Goal: Transaction & Acquisition: Obtain resource

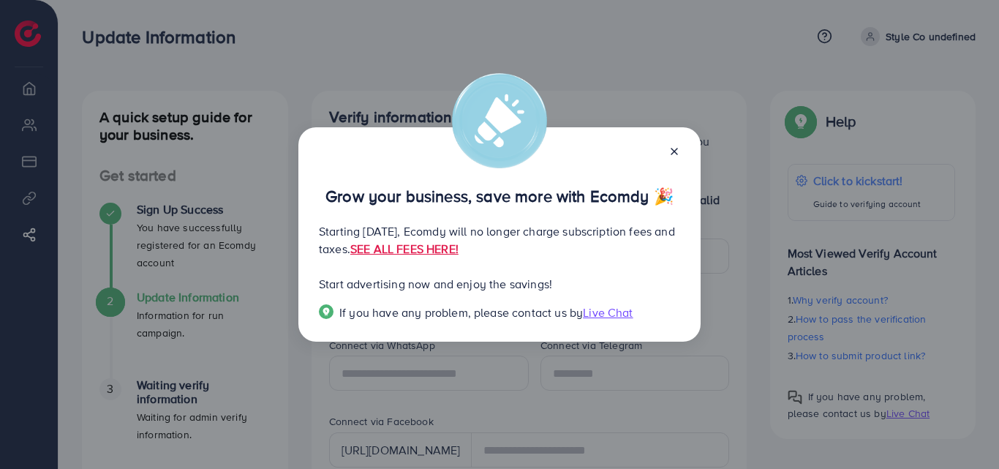
click at [678, 149] on icon at bounding box center [675, 152] width 12 height 12
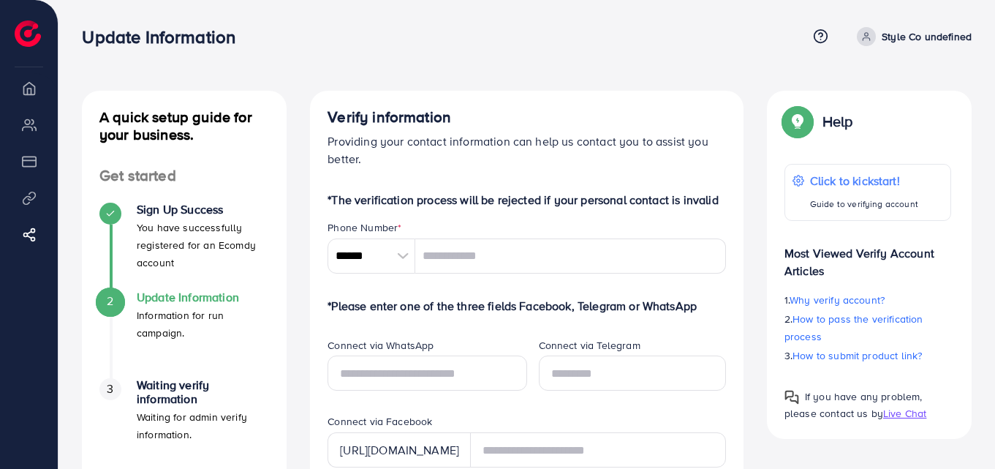
click at [874, 37] on span at bounding box center [866, 36] width 19 height 19
click at [951, 45] on link "Style Co undefined" at bounding box center [911, 36] width 121 height 19
click at [935, 32] on p "Style Co undefined" at bounding box center [927, 37] width 90 height 18
click at [677, 21] on div "Update Information Help Center Contact Support Term and policy About Us Style C…" at bounding box center [527, 36] width 890 height 39
click at [35, 166] on li "Payment" at bounding box center [29, 160] width 58 height 29
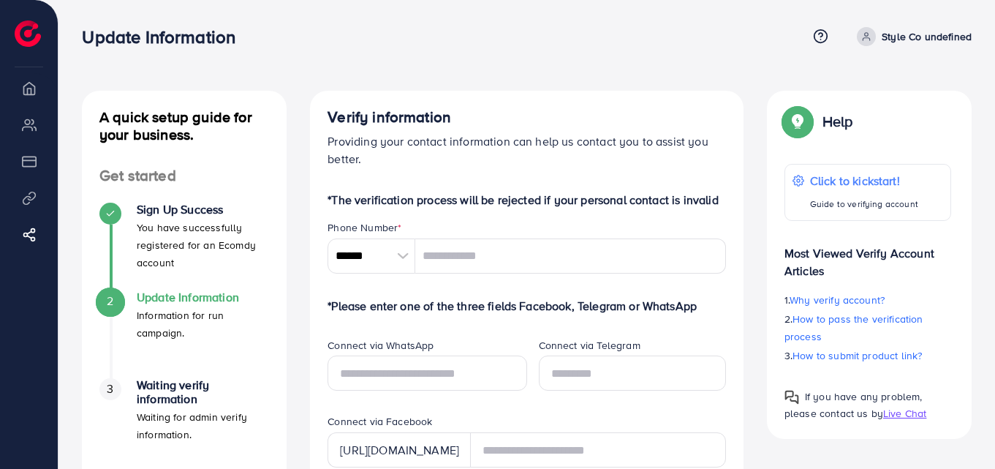
click at [27, 203] on li "Product Links" at bounding box center [29, 197] width 58 height 29
drag, startPoint x: 31, startPoint y: 237, endPoint x: 95, endPoint y: 258, distance: 67.1
click at [32, 236] on icon at bounding box center [29, 234] width 15 height 15
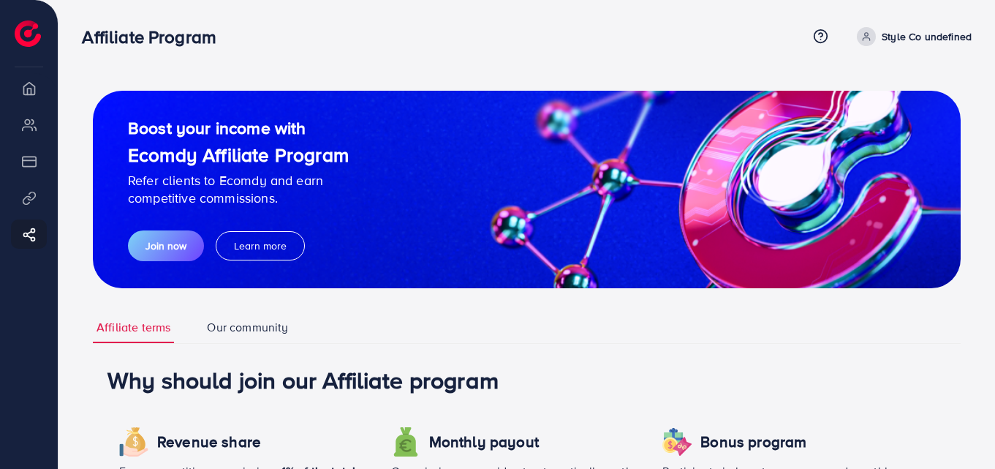
click at [34, 96] on li "Overview" at bounding box center [29, 87] width 58 height 29
click at [29, 37] on img at bounding box center [28, 33] width 26 height 26
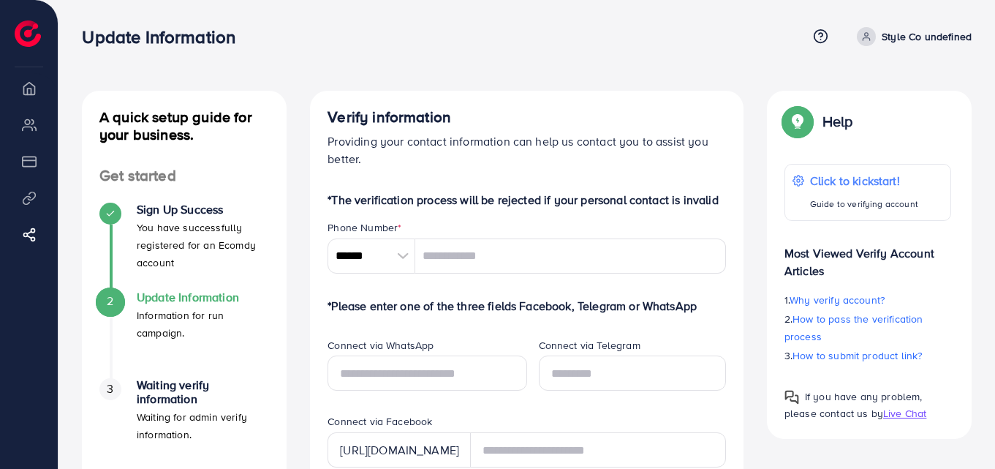
click at [870, 37] on icon at bounding box center [867, 36] width 10 height 10
click at [880, 82] on span "Log out" at bounding box center [884, 87] width 39 height 18
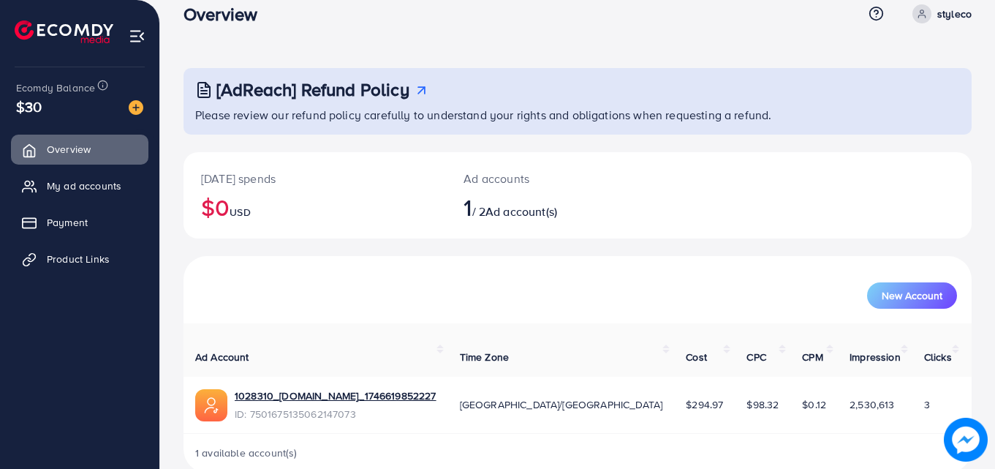
scroll to position [34, 0]
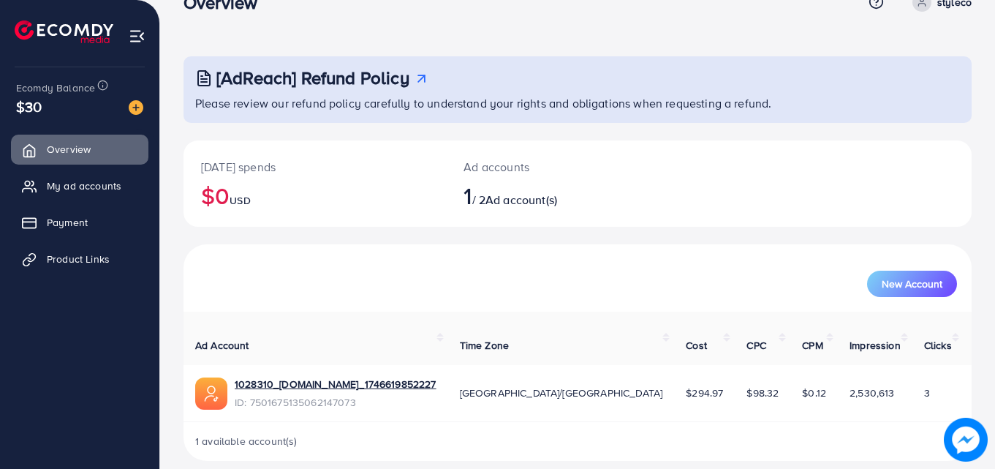
click at [72, 107] on div "$30" at bounding box center [79, 106] width 127 height 21
click at [19, 107] on span "$30" at bounding box center [29, 106] width 26 height 21
click at [142, 39] on img at bounding box center [137, 36] width 17 height 17
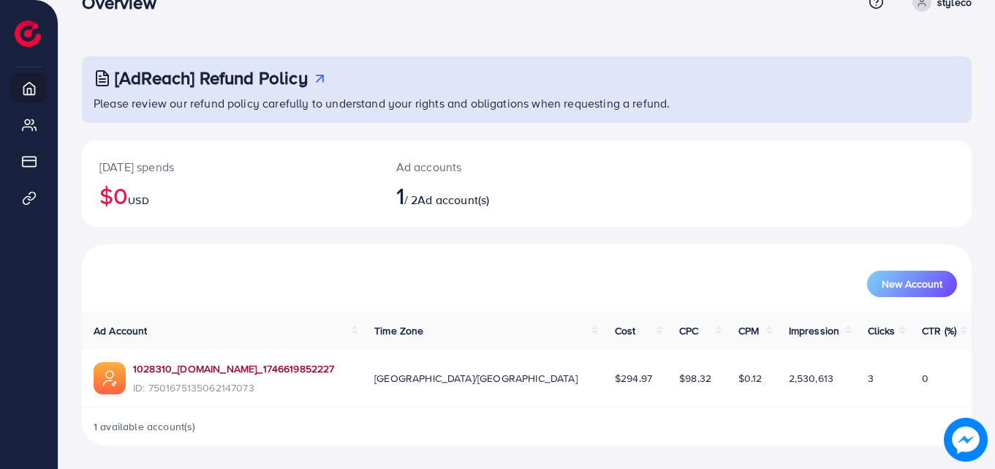
click at [238, 364] on link "1028310_Styleco.pk_1746619852227" at bounding box center [234, 368] width 202 height 15
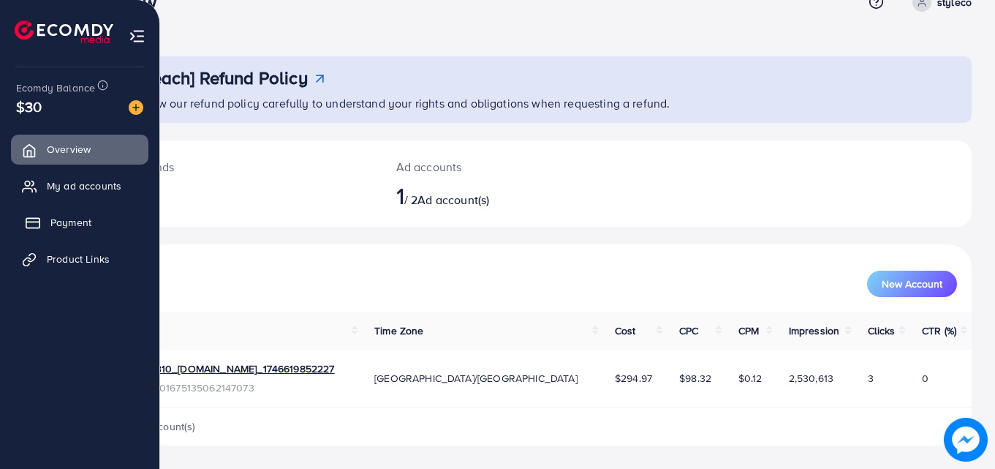
click at [67, 228] on span "Payment" at bounding box center [70, 222] width 41 height 15
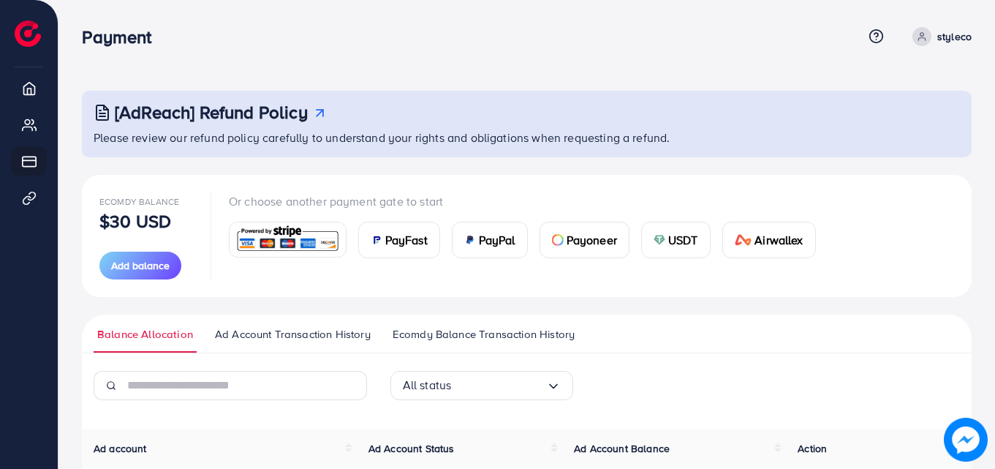
click at [319, 113] on icon at bounding box center [319, 112] width 15 height 15
click at [155, 200] on span "Ecomdy Balance" at bounding box center [139, 201] width 80 height 12
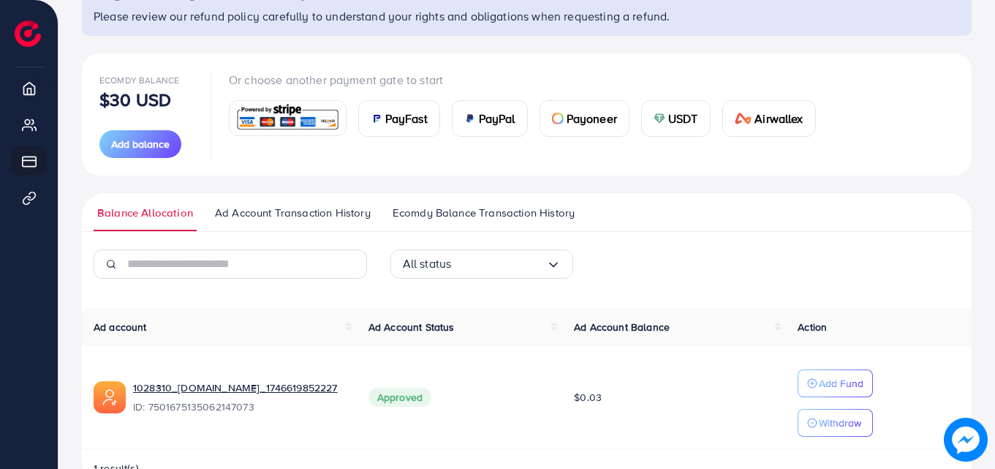
scroll to position [163, 0]
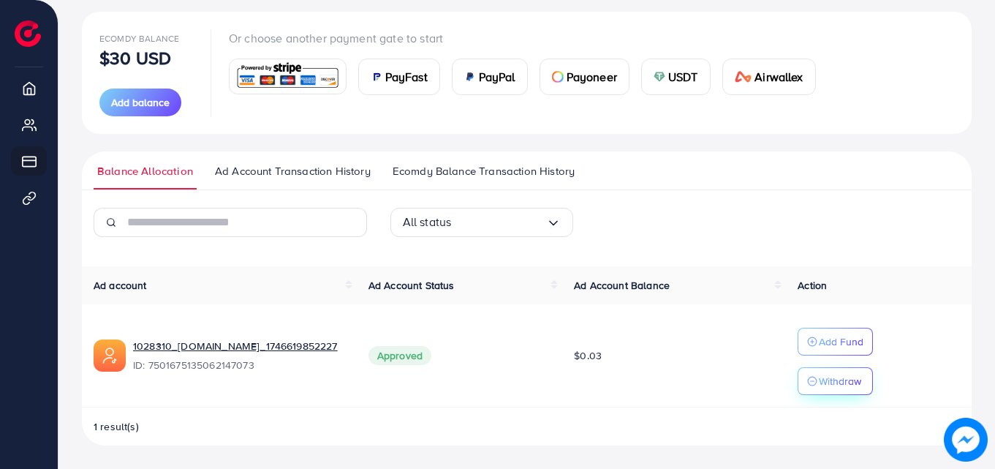
click at [828, 384] on p "Withdraw" at bounding box center [840, 381] width 42 height 18
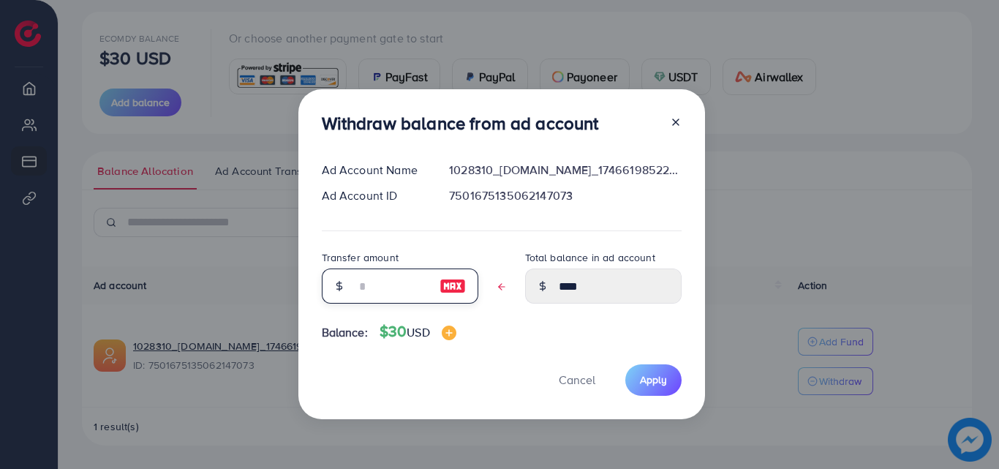
click at [368, 287] on input "text" at bounding box center [391, 285] width 73 height 35
type input "****"
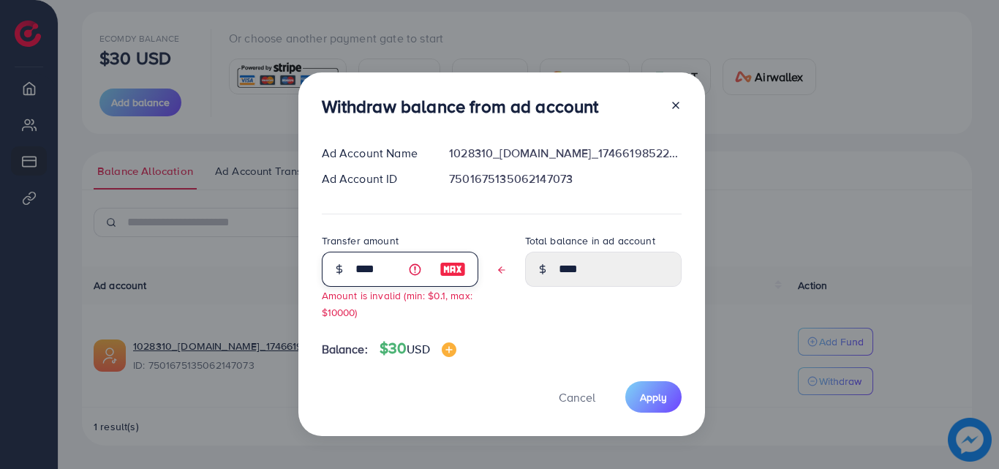
type input "***"
type input "****"
type input "*"
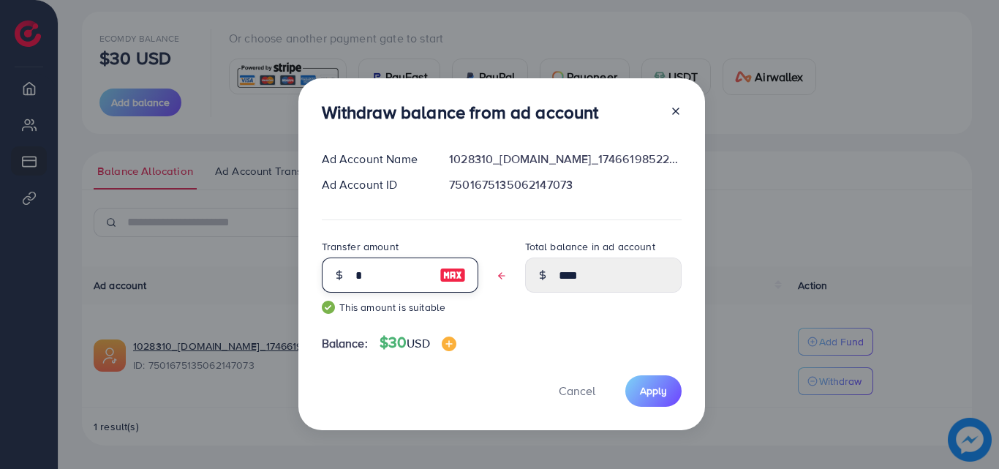
type input "****"
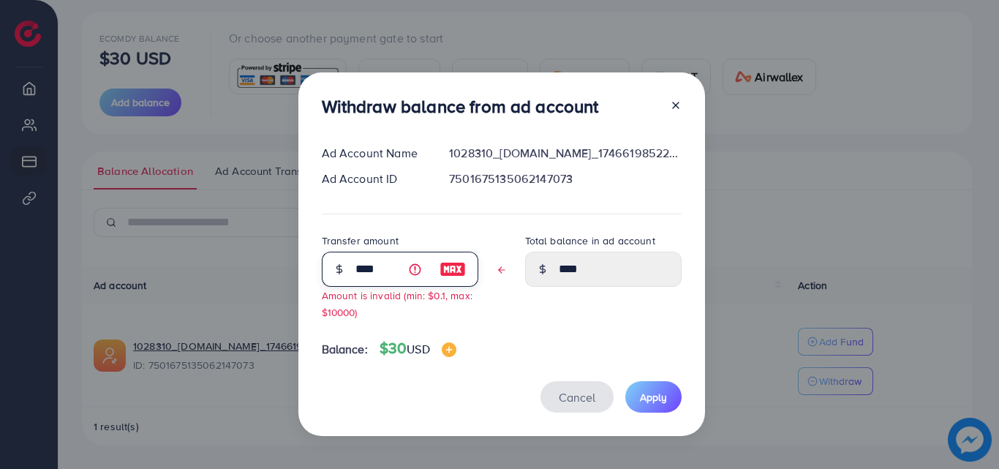
type input "****"
click at [564, 400] on span "Cancel" at bounding box center [577, 397] width 37 height 16
type input "****"
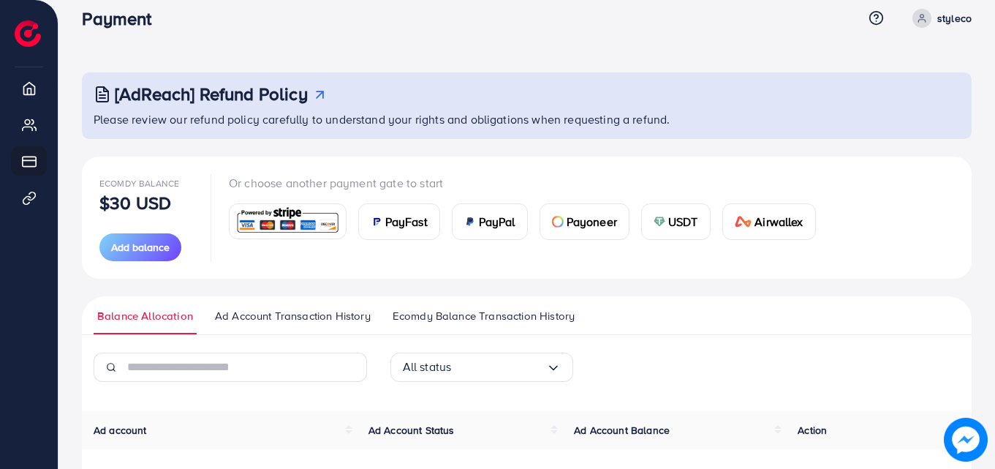
scroll to position [17, 0]
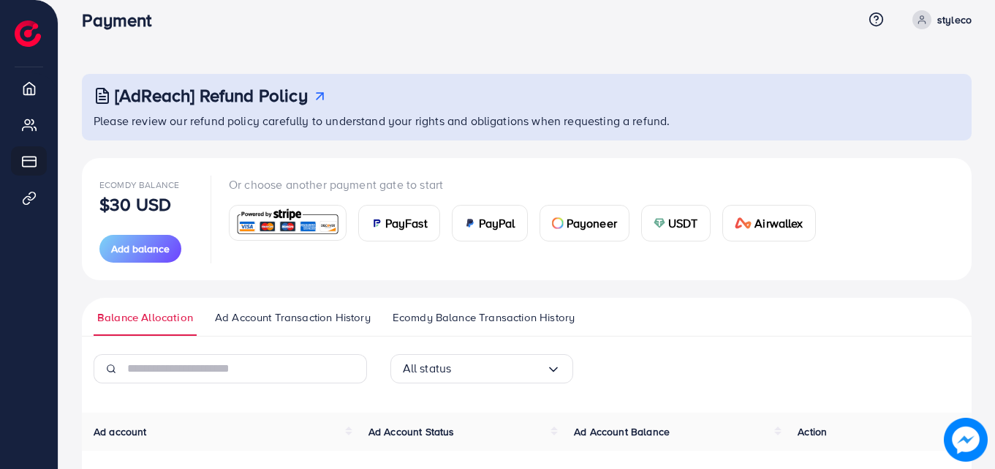
click at [271, 222] on img at bounding box center [288, 222] width 108 height 31
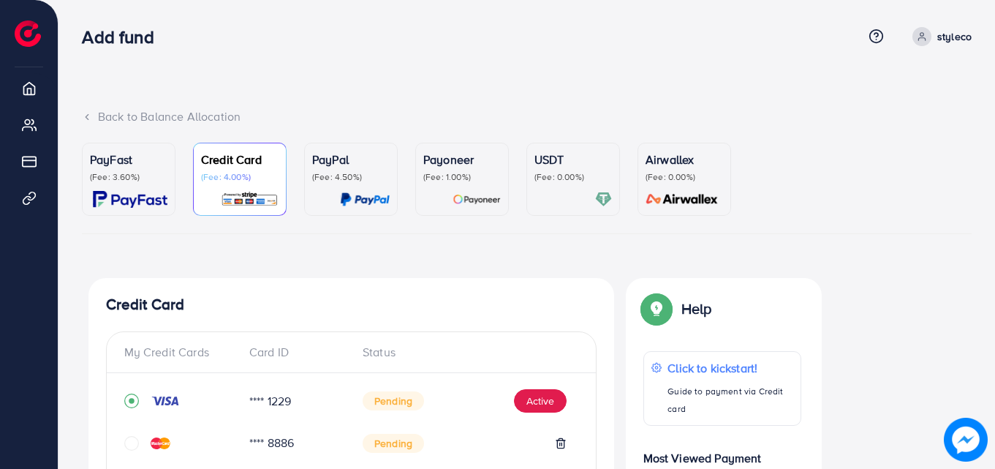
click at [342, 162] on p "PayPal" at bounding box center [351, 160] width 78 height 18
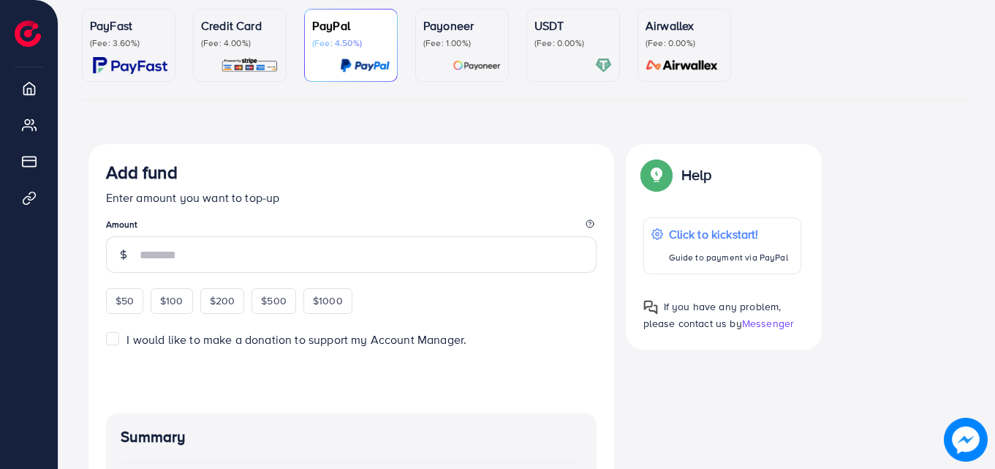
scroll to position [146, 0]
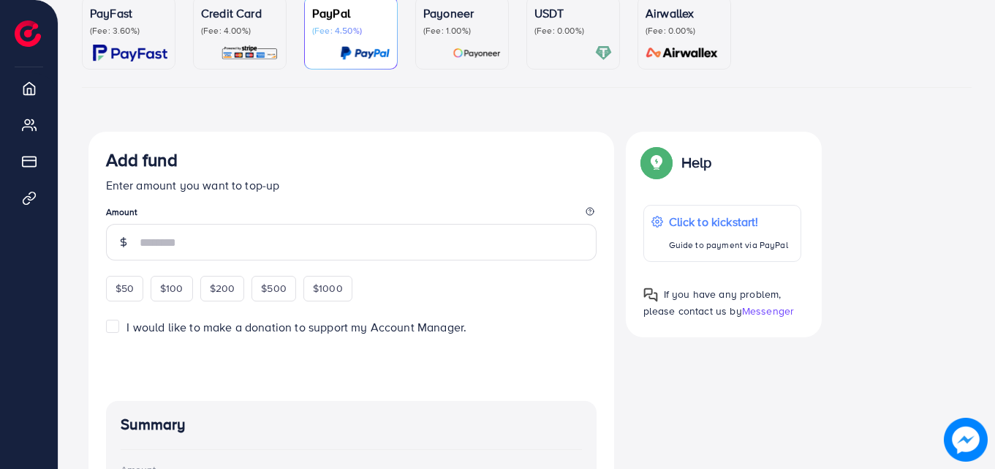
click at [244, 26] on p "(Fee: 4.00%)" at bounding box center [240, 31] width 78 height 12
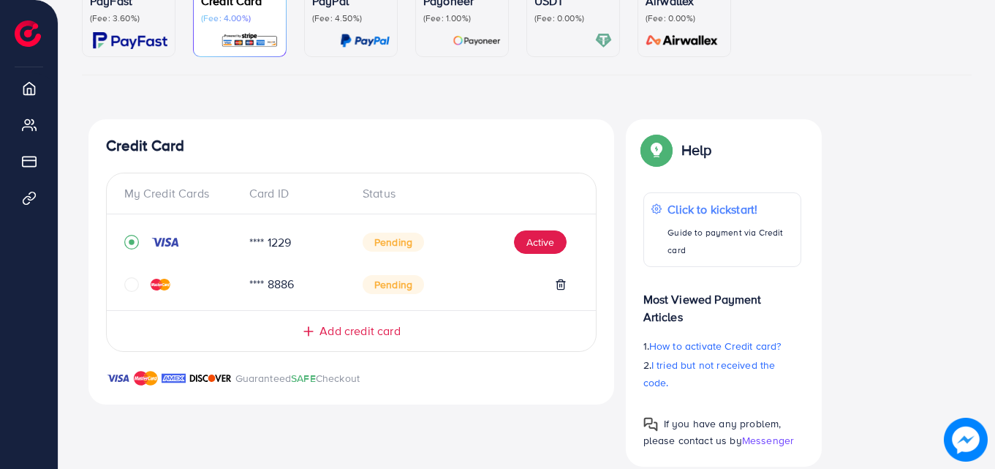
scroll to position [180, 0]
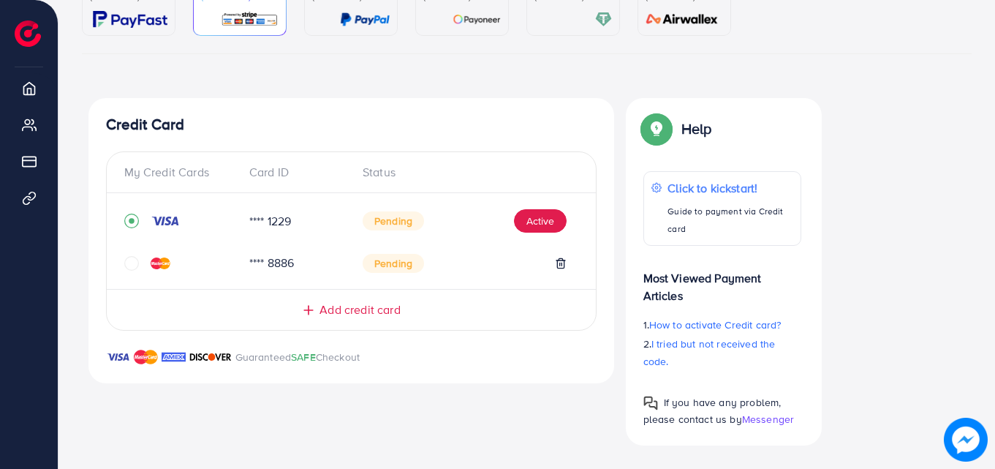
click at [280, 222] on div "**** 1229" at bounding box center [294, 221] width 113 height 17
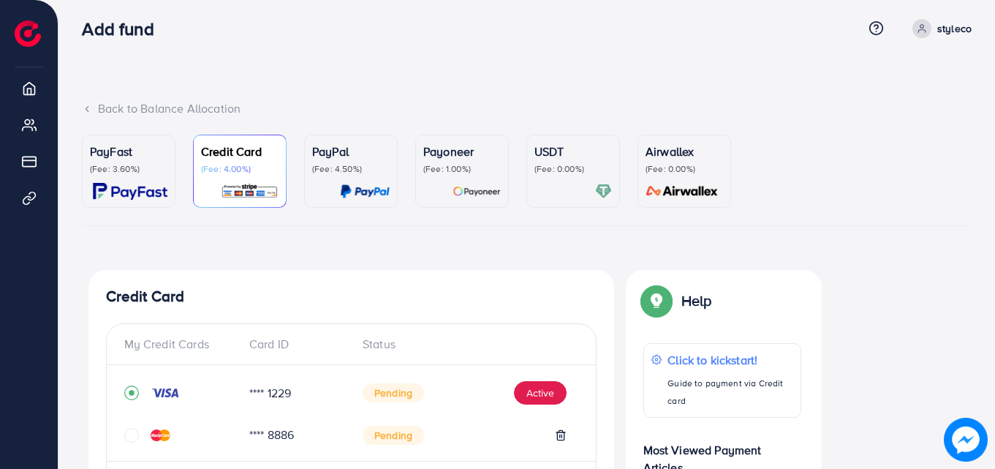
scroll to position [0, 0]
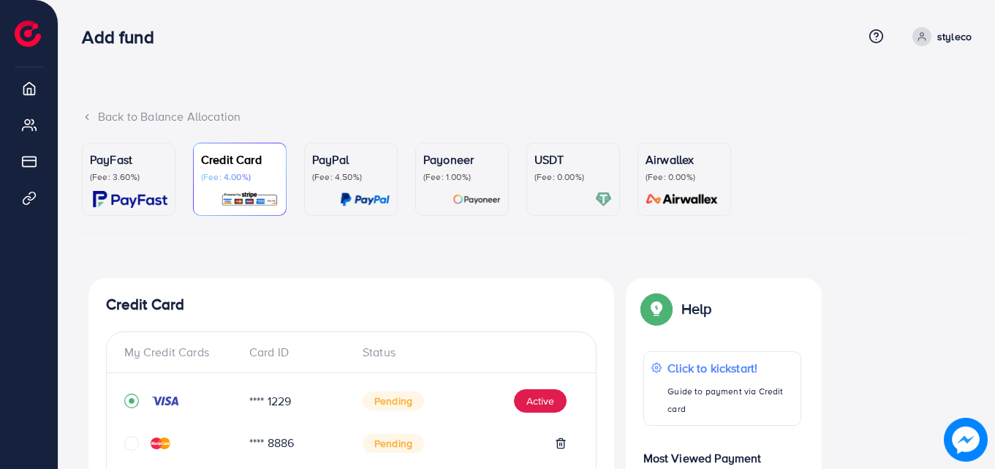
click at [928, 32] on span at bounding box center [922, 36] width 19 height 19
click at [886, 84] on span "Profile" at bounding box center [882, 87] width 34 height 18
select select "********"
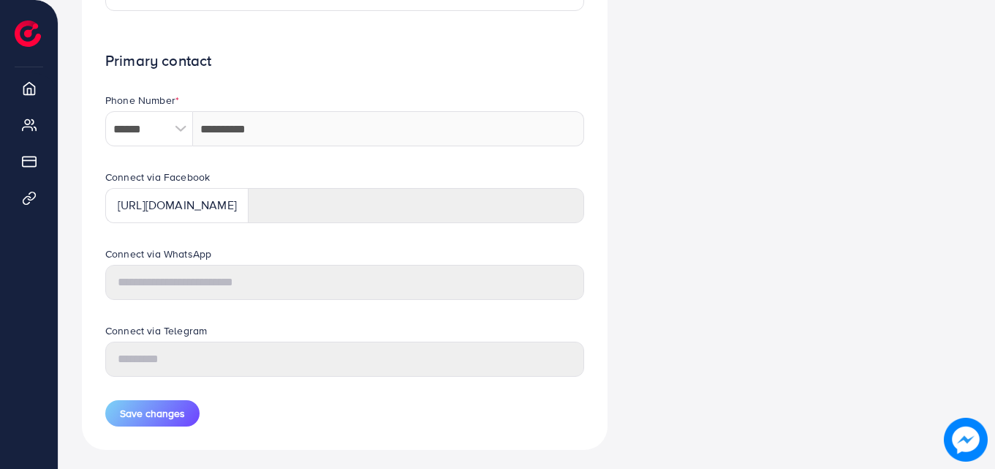
scroll to position [686, 0]
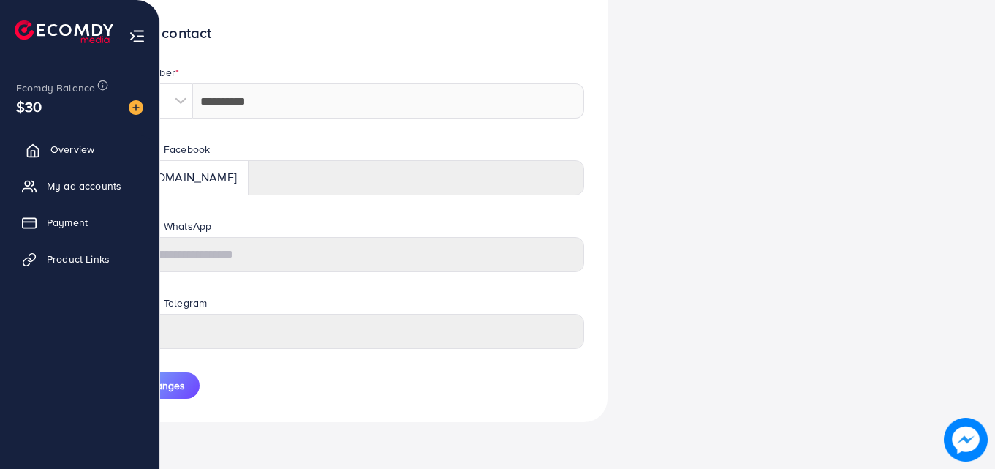
click at [62, 152] on span "Overview" at bounding box center [72, 149] width 44 height 15
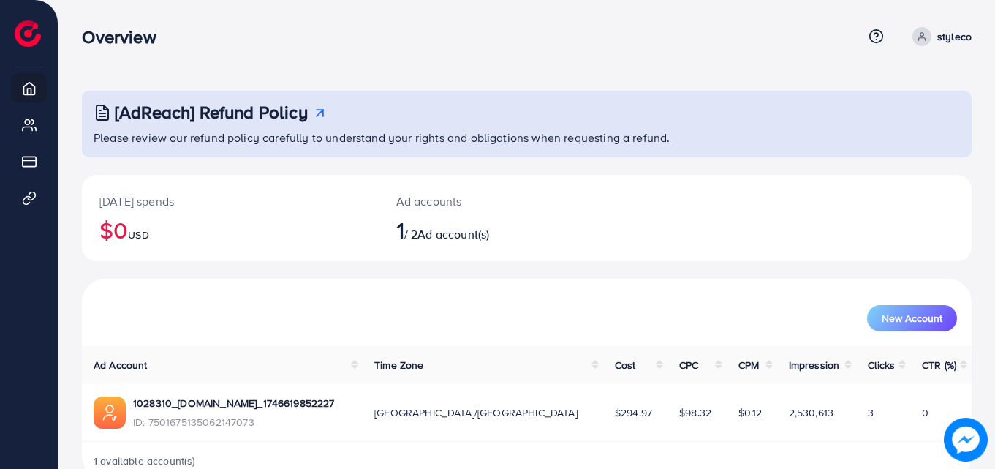
click at [265, 181] on div "Today's spends $0 USD" at bounding box center [230, 218] width 297 height 86
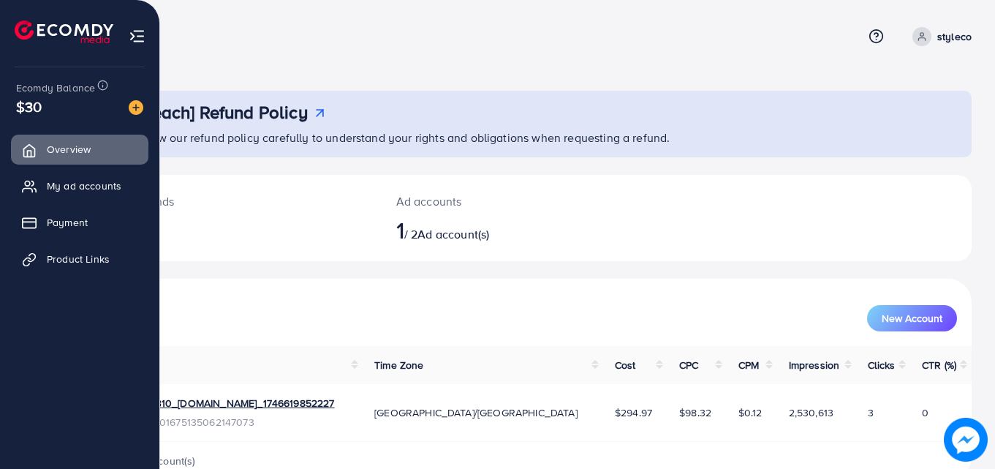
click at [46, 101] on div "$30" at bounding box center [79, 106] width 127 height 21
click at [35, 103] on span "$30" at bounding box center [29, 106] width 26 height 21
click at [134, 108] on img at bounding box center [136, 107] width 15 height 15
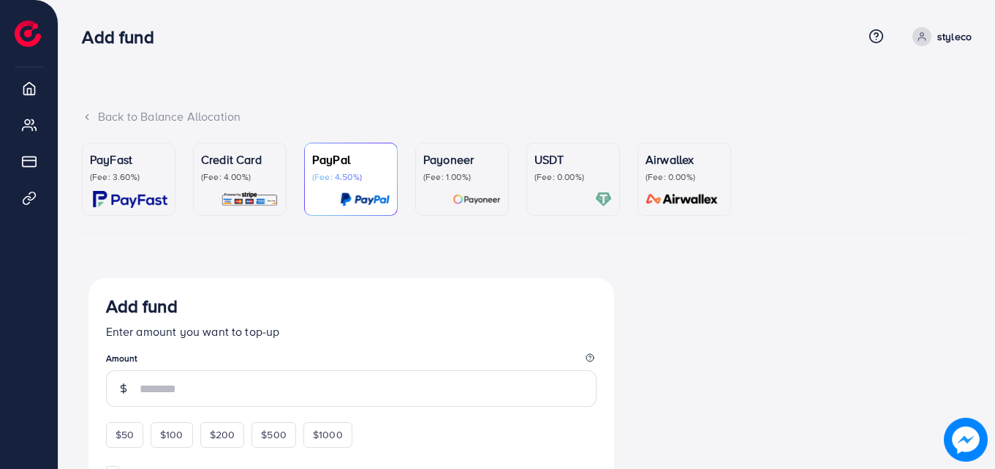
click at [230, 89] on div "Back to Balance Allocation PayFast (Fee: 3.60%) Credit Card (Fee: 4.00%) PayPal…" at bounding box center [527, 423] width 937 height 846
click at [876, 38] on icon at bounding box center [876, 36] width 15 height 15
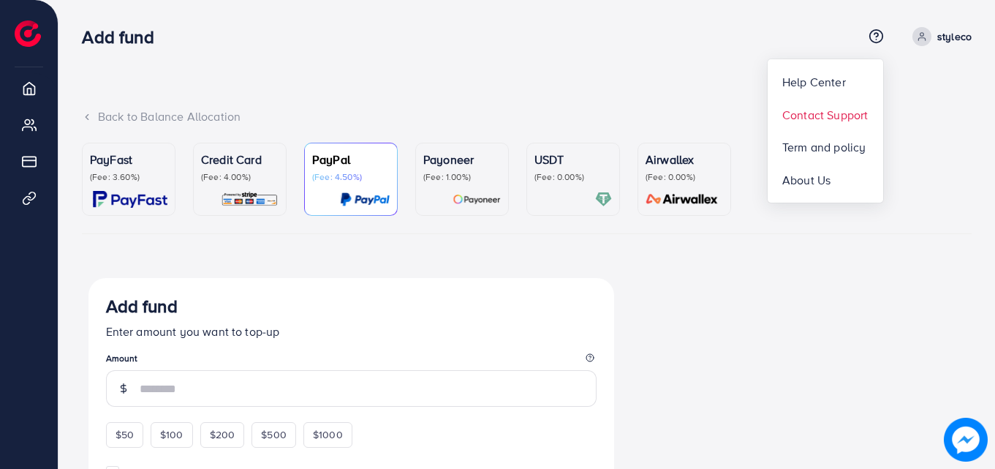
click at [826, 121] on span "Contact Support" at bounding box center [826, 115] width 86 height 18
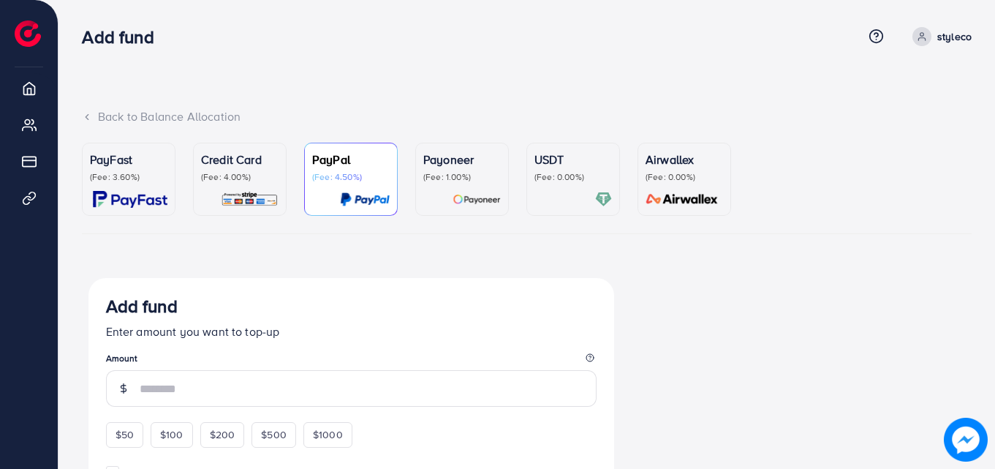
click at [873, 34] on icon at bounding box center [876, 36] width 15 height 15
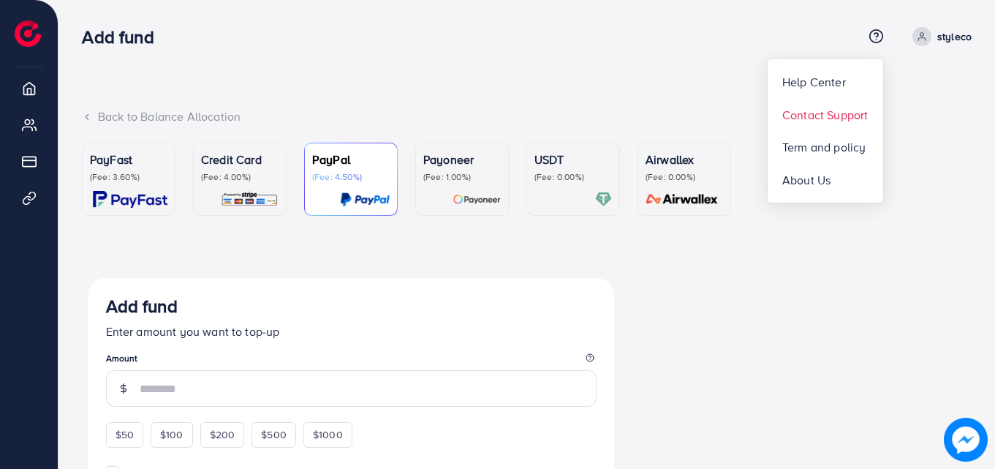
click at [831, 116] on span "Contact Support" at bounding box center [826, 115] width 86 height 18
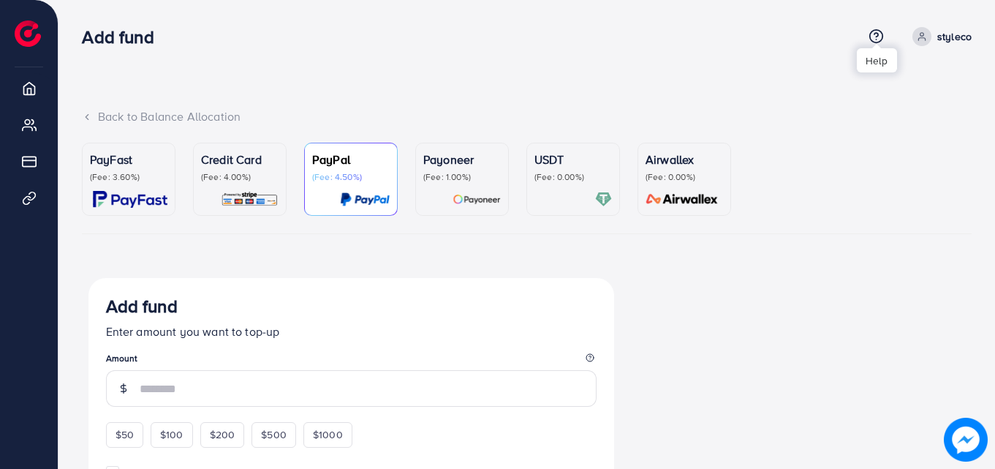
click at [878, 34] on icon at bounding box center [877, 36] width 4 height 4
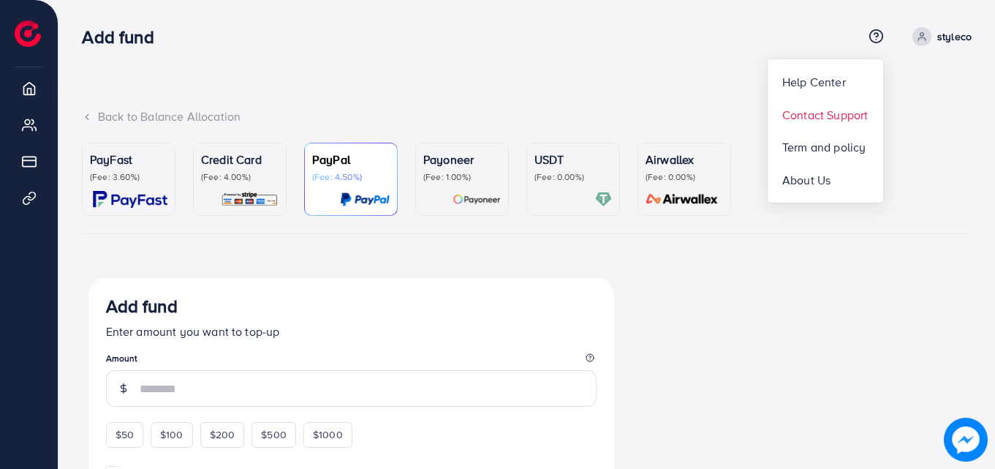
click at [831, 113] on span "Contact Support" at bounding box center [826, 115] width 86 height 18
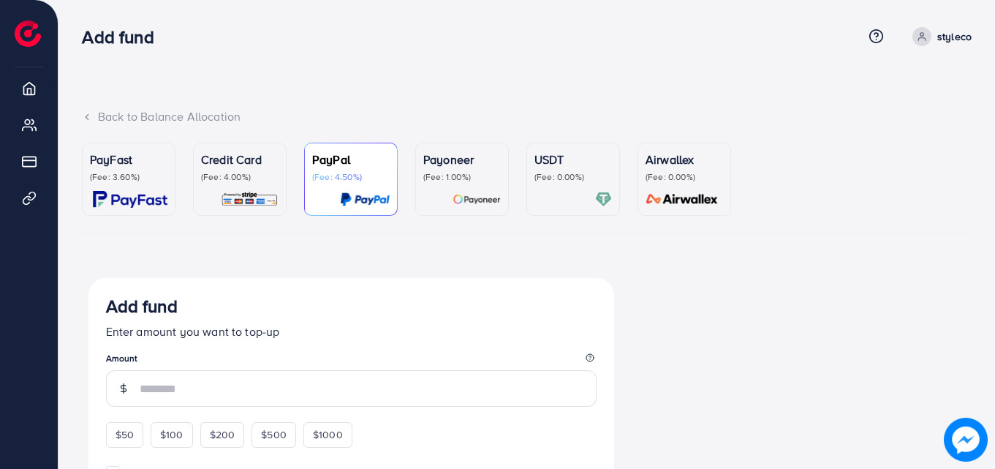
click at [95, 115] on div "Back to Balance Allocation" at bounding box center [527, 116] width 890 height 17
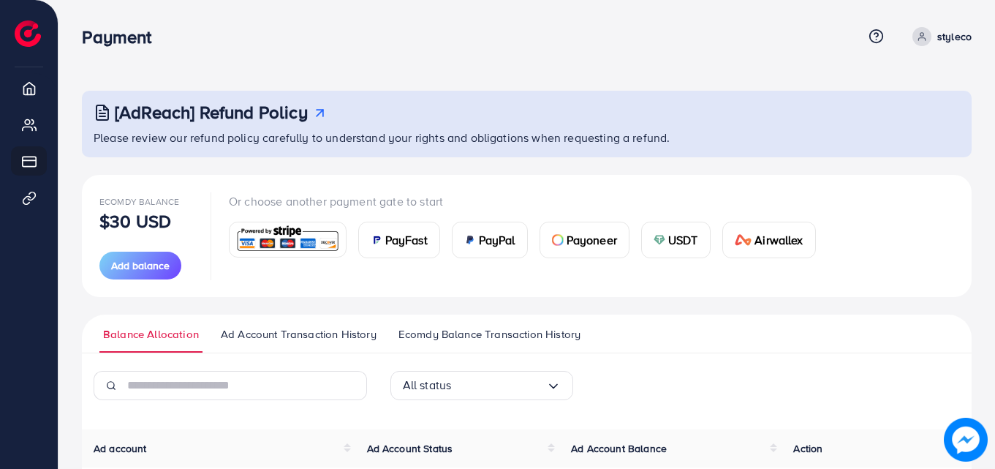
click at [102, 110] on icon at bounding box center [103, 113] width 18 height 18
